Goal: Task Accomplishment & Management: Manage account settings

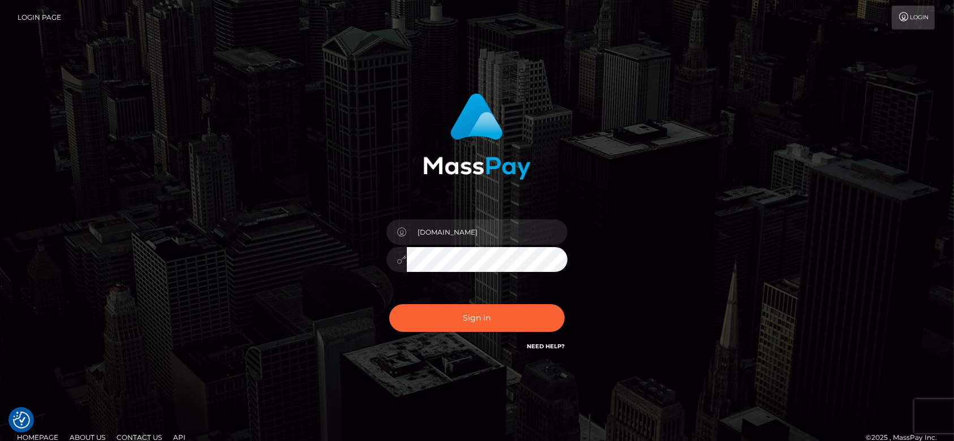
click at [507, 315] on button "Sign in" at bounding box center [476, 318] width 175 height 28
type input "[DOMAIN_NAME]"
click at [507, 315] on button "Sign in" at bounding box center [476, 318] width 175 height 28
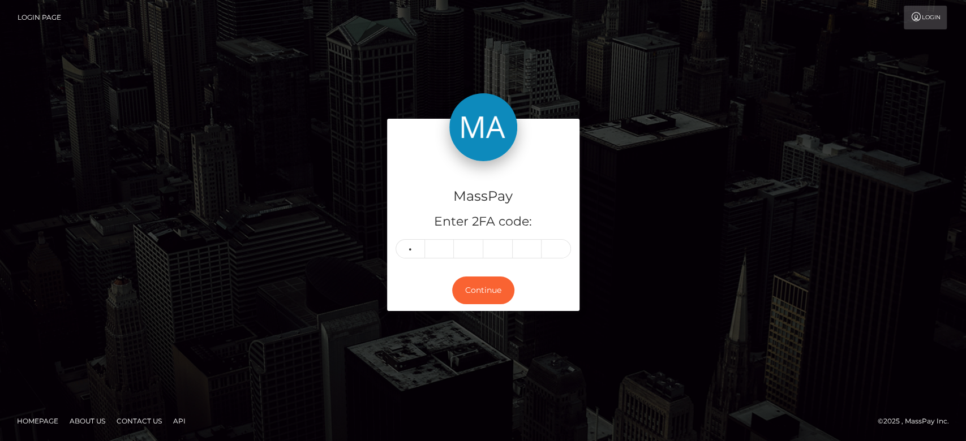
type input "4"
type input "7"
type input "4"
type input "5"
type input "9"
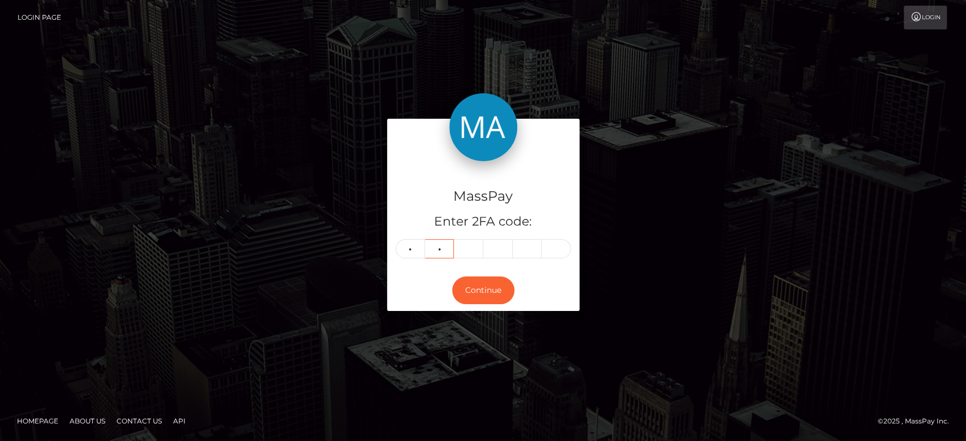
type input "5"
type input "0"
type input "7"
type input "4"
type input "0"
